Goal: Information Seeking & Learning: Learn about a topic

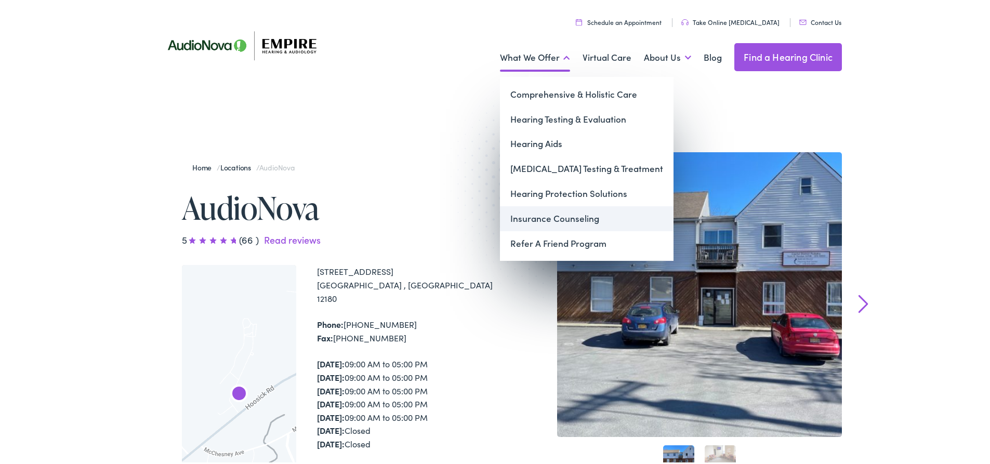
click at [547, 216] on link "Insurance Counseling" at bounding box center [587, 217] width 174 height 25
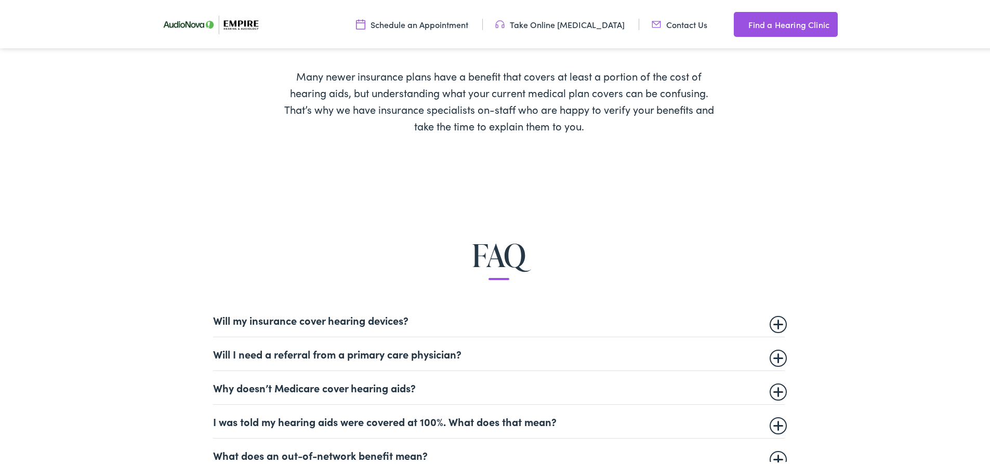
scroll to position [728, 0]
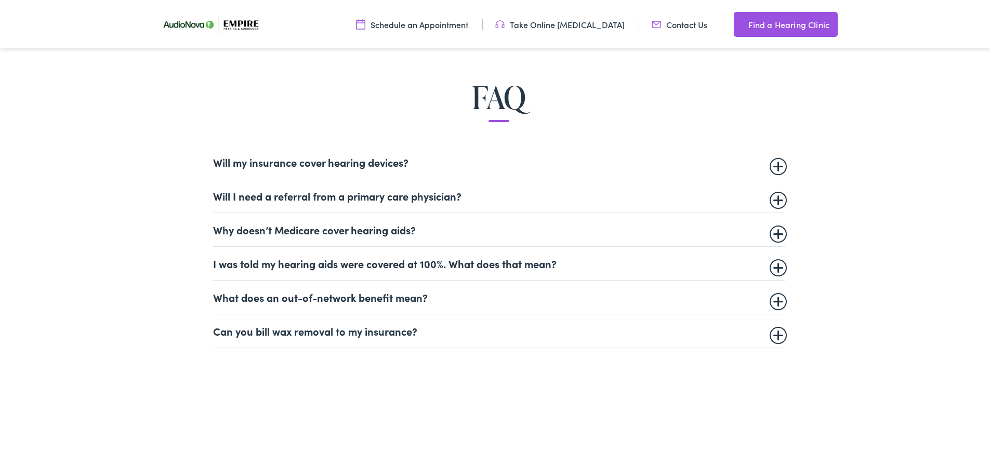
click at [778, 225] on summary "Why doesn’t Medicare cover hearing aids?" at bounding box center [499, 228] width 572 height 12
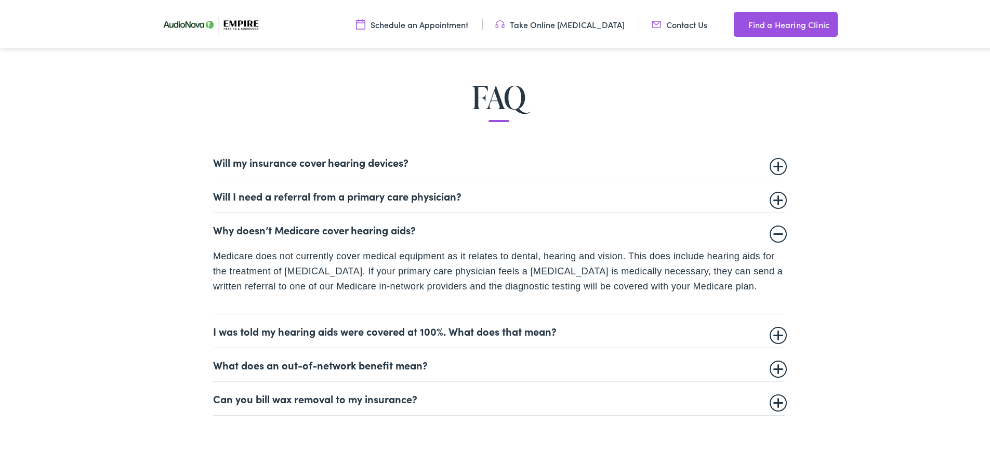
click at [635, 324] on summary "I was told my hearing aids were covered at 100%. What does that mean?" at bounding box center [499, 329] width 572 height 12
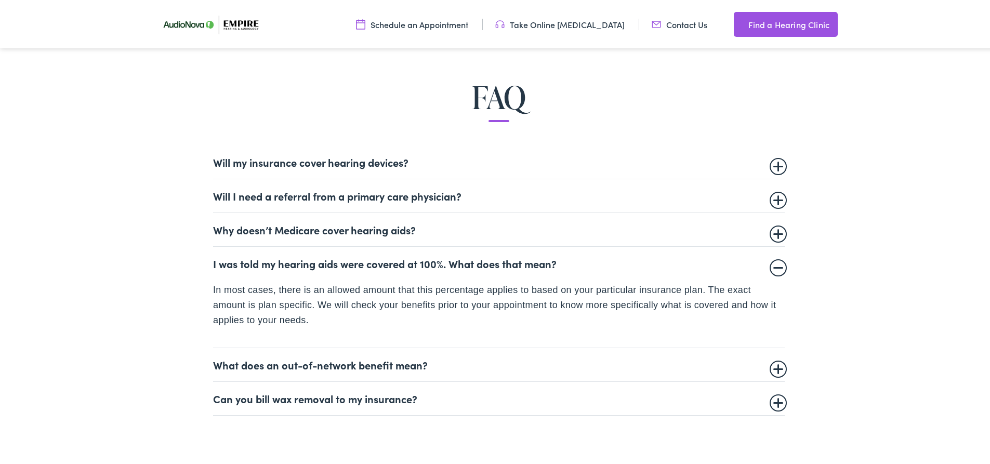
click at [614, 373] on details "What does an out-of-network benefit mean? Healthcare providers can elect to be …" at bounding box center [499, 364] width 572 height 34
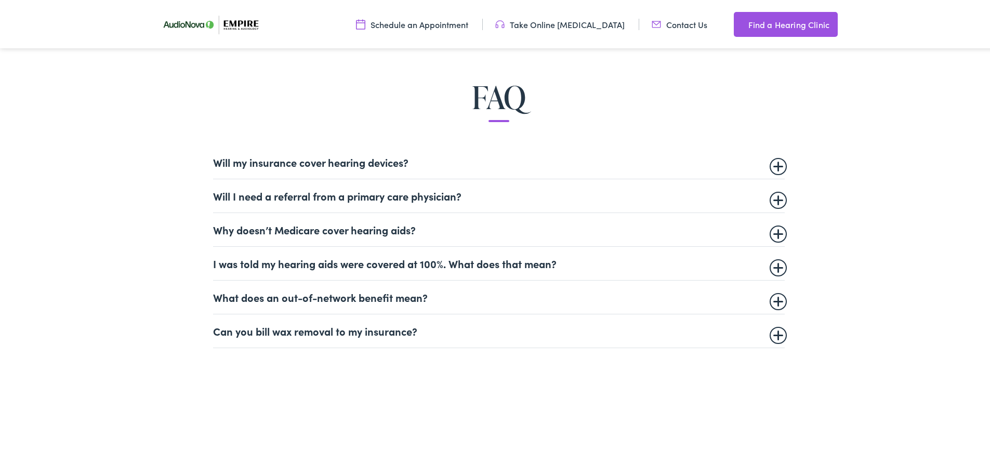
click at [371, 166] on summary "Will my insurance cover hearing devices?" at bounding box center [499, 160] width 572 height 12
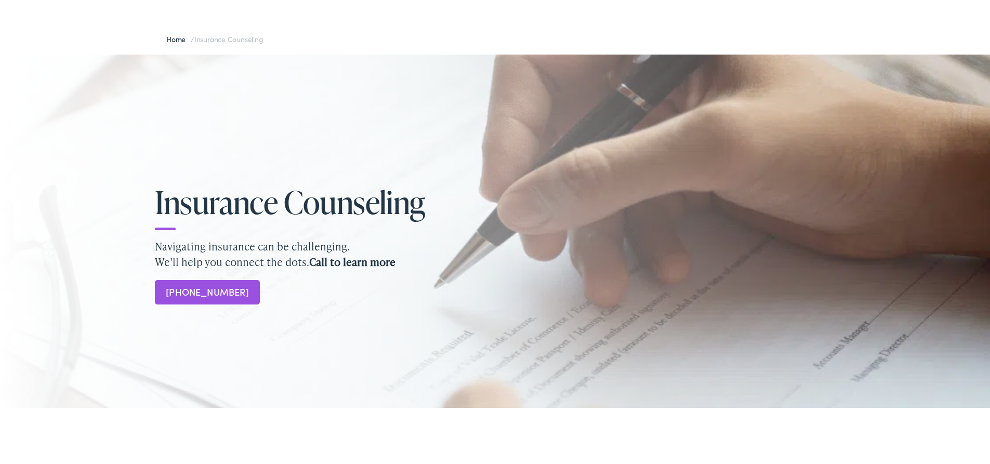
scroll to position [0, 0]
